Goal: Task Accomplishment & Management: Use online tool/utility

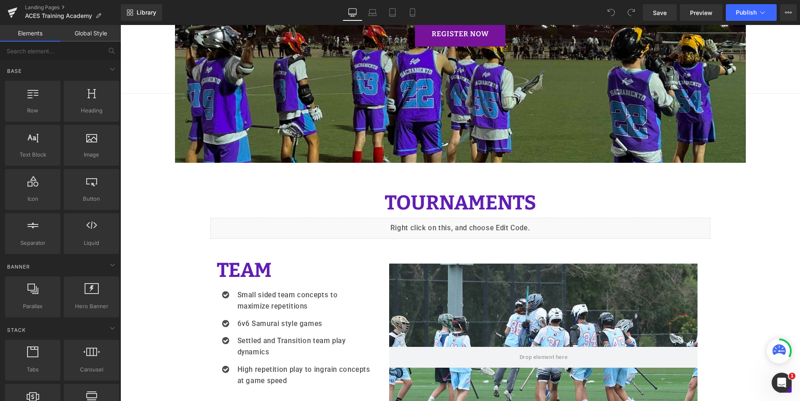
scroll to position [792, 0]
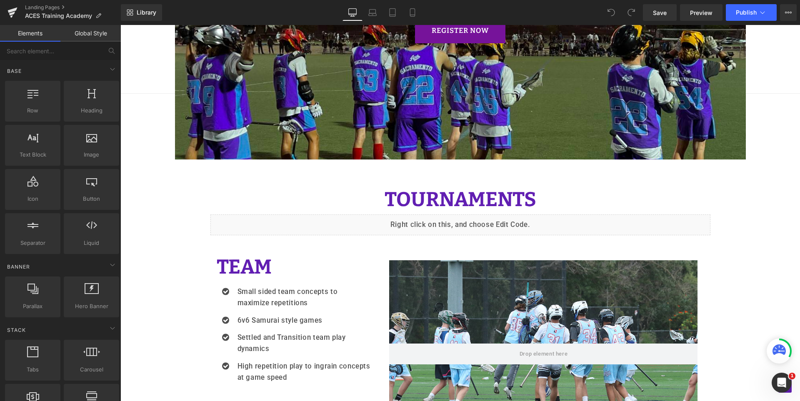
click at [465, 218] on div "Liquid" at bounding box center [460, 225] width 500 height 21
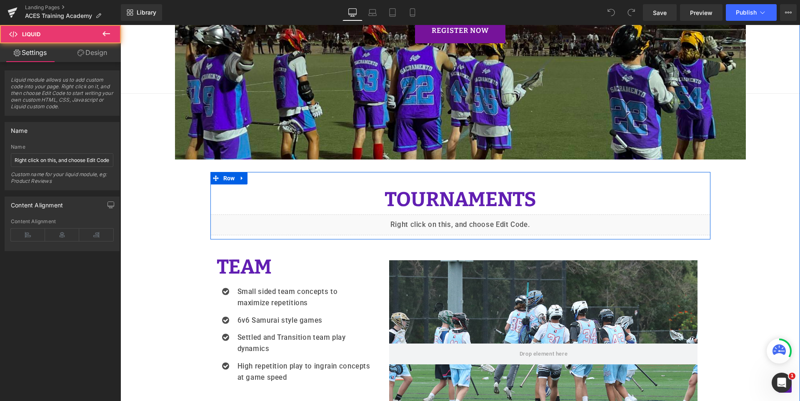
click at [464, 219] on div "Liquid" at bounding box center [460, 225] width 500 height 21
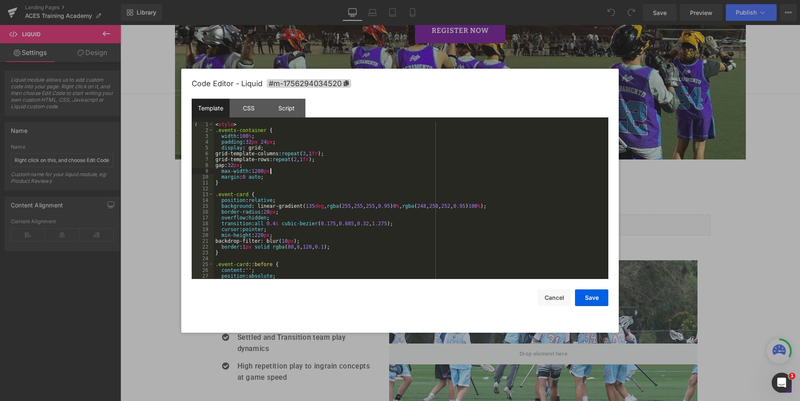
click at [427, 169] on div "< style > .events-container { width : 100 % ; padding : 32 px 24 px ; display :…" at bounding box center [409, 206] width 391 height 169
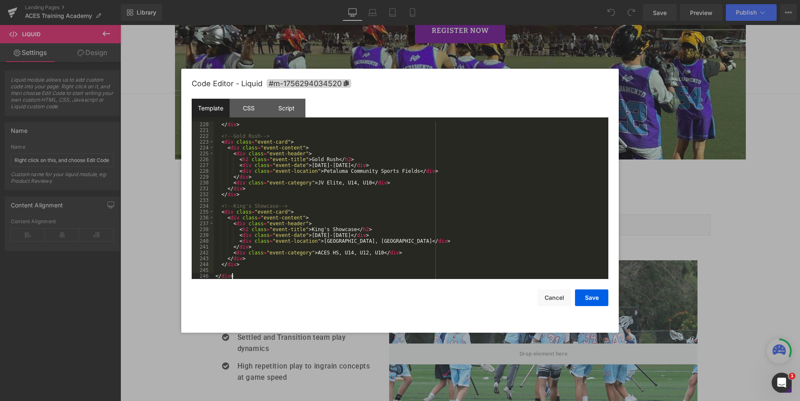
scroll to position [1277, 0]
click at [588, 295] on button "Save" at bounding box center [591, 298] width 33 height 17
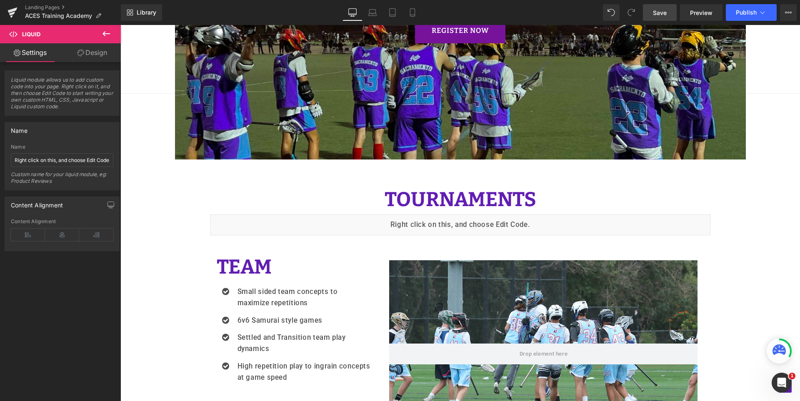
click at [662, 10] on span "Save" at bounding box center [660, 12] width 14 height 9
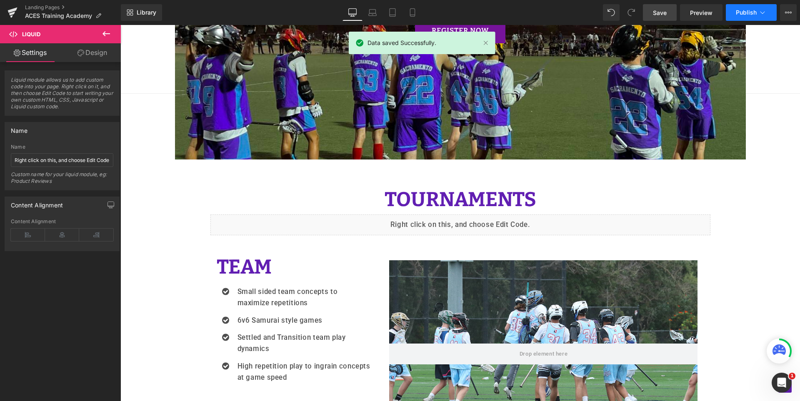
click at [729, 13] on button "Publish" at bounding box center [751, 12] width 51 height 17
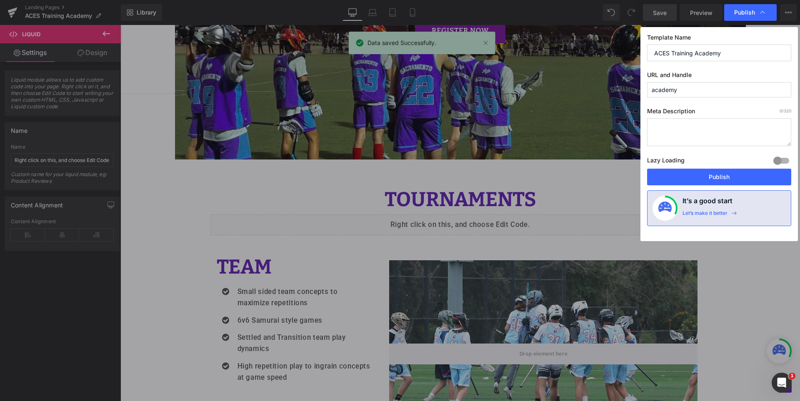
click at [712, 168] on div "Lazy Loading Build Upgrade plan to unlock" at bounding box center [719, 162] width 144 height 14
click at [712, 174] on button "Publish" at bounding box center [719, 177] width 144 height 17
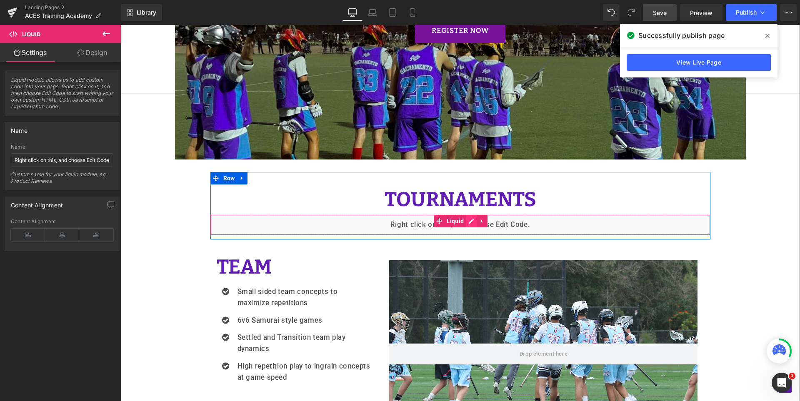
click at [465, 221] on div "Liquid" at bounding box center [460, 225] width 500 height 21
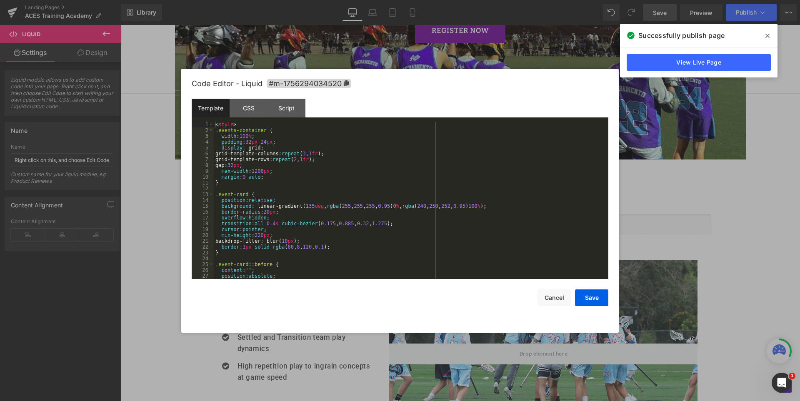
click at [462, 201] on div "< style > .events-container { width : 100 % ; padding : 32 px 24 px ; display :…" at bounding box center [409, 206] width 391 height 169
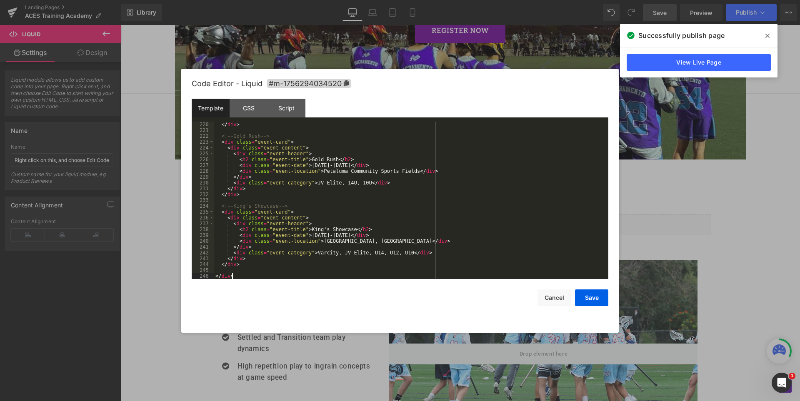
scroll to position [1277, 0]
click at [592, 298] on button "Save" at bounding box center [591, 298] width 33 height 17
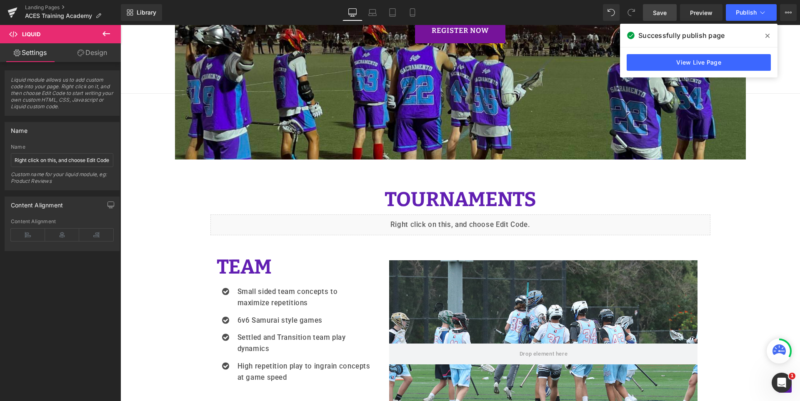
click at [664, 10] on span "Save" at bounding box center [660, 12] width 14 height 9
click at [767, 36] on icon at bounding box center [767, 36] width 4 height 4
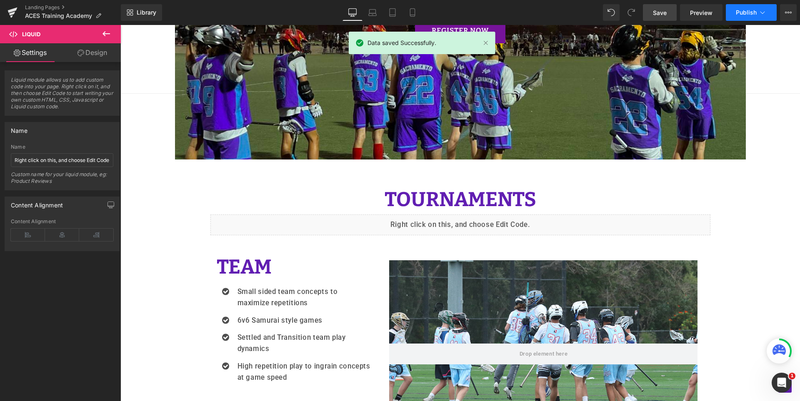
click at [750, 13] on span "Publish" at bounding box center [746, 12] width 21 height 7
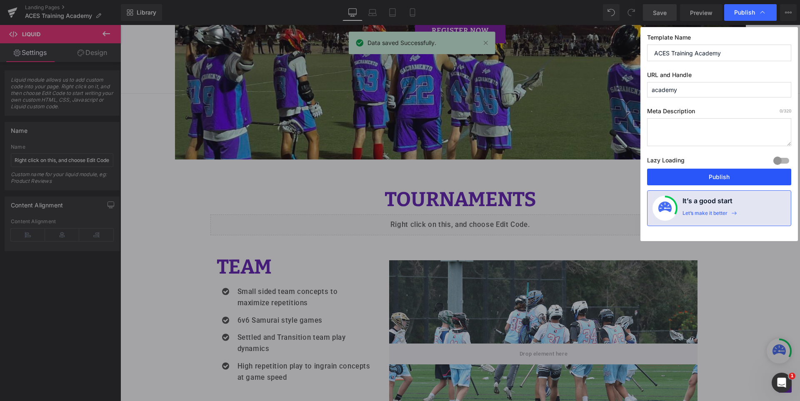
click at [749, 177] on button "Publish" at bounding box center [719, 177] width 144 height 17
